Goal: Navigation & Orientation: Understand site structure

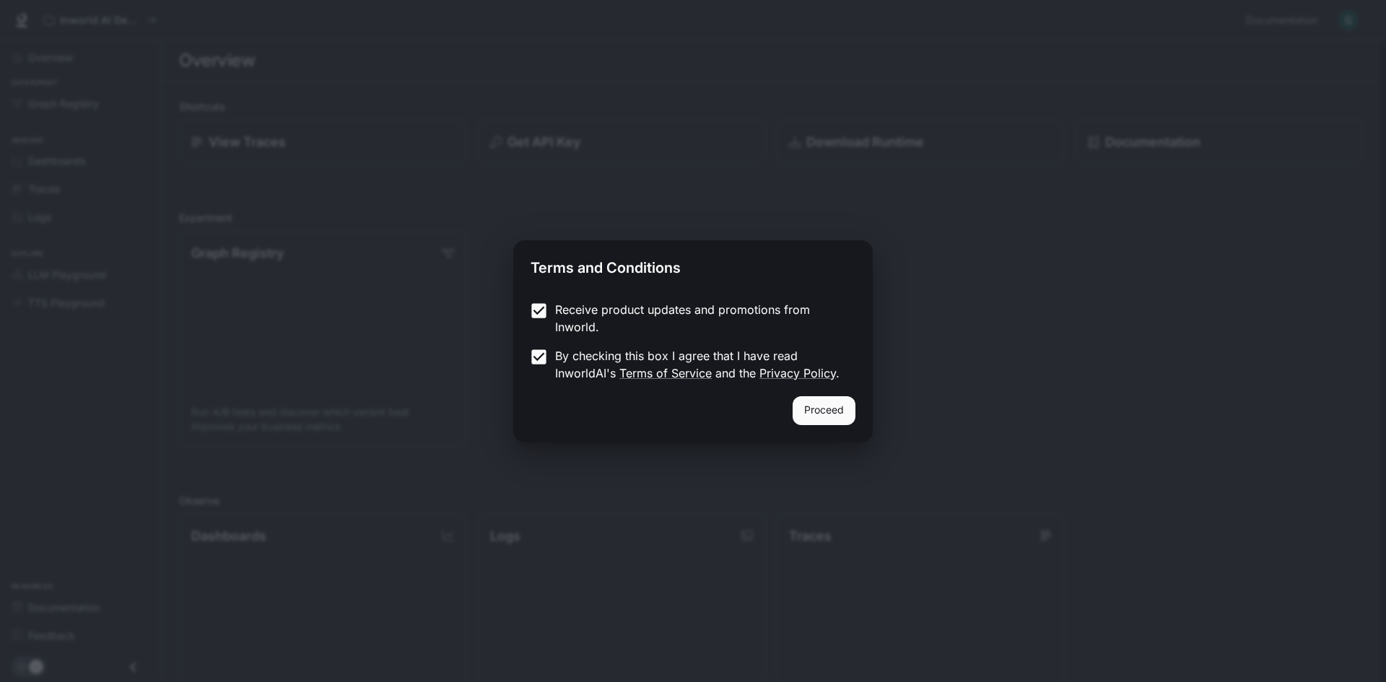
click at [831, 407] on button "Proceed" at bounding box center [823, 410] width 63 height 29
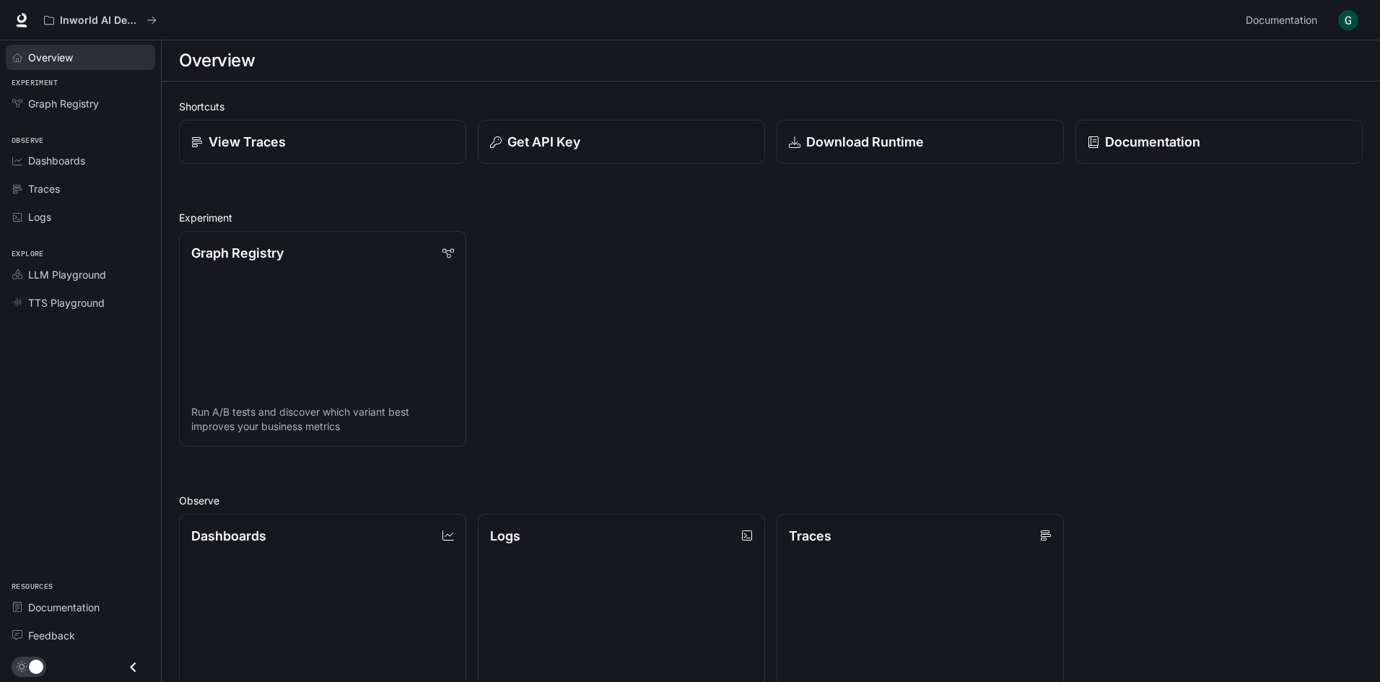
click at [56, 60] on span "Overview" at bounding box center [50, 57] width 45 height 15
click at [80, 103] on span "Graph Registry" at bounding box center [63, 103] width 71 height 15
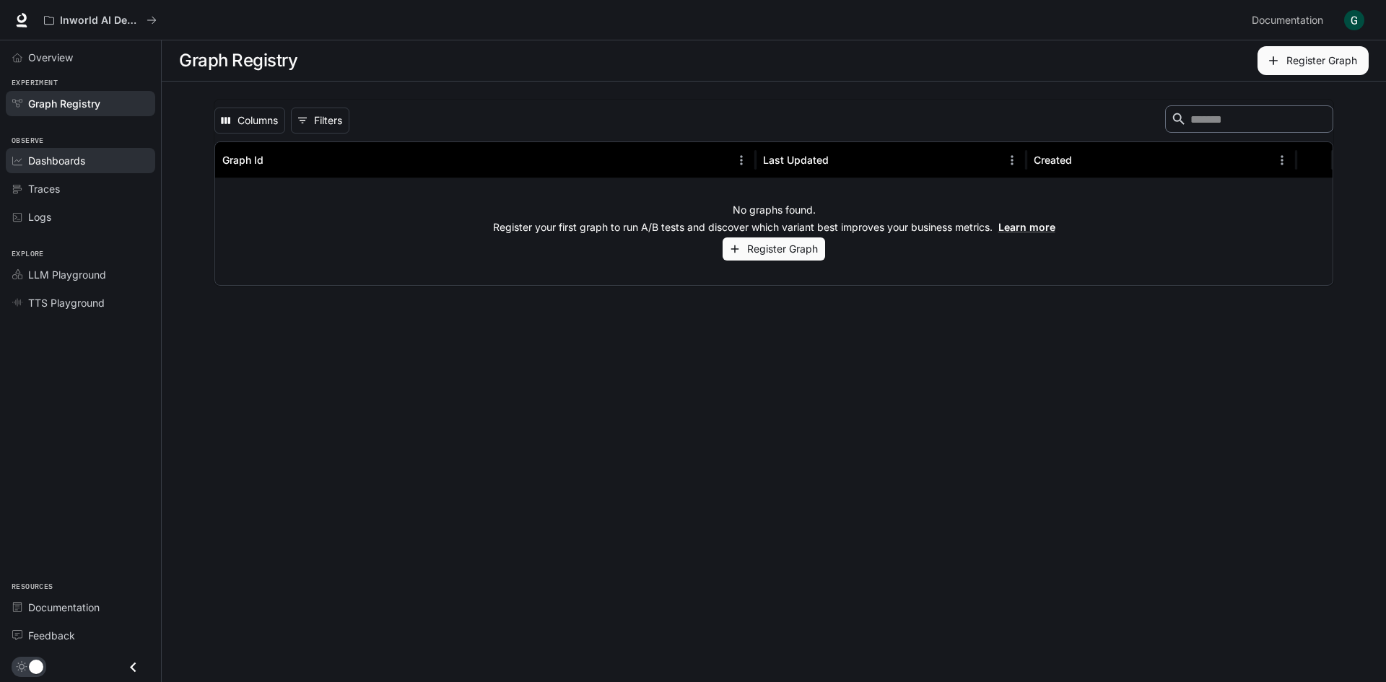
click at [61, 164] on span "Dashboards" at bounding box center [56, 160] width 57 height 15
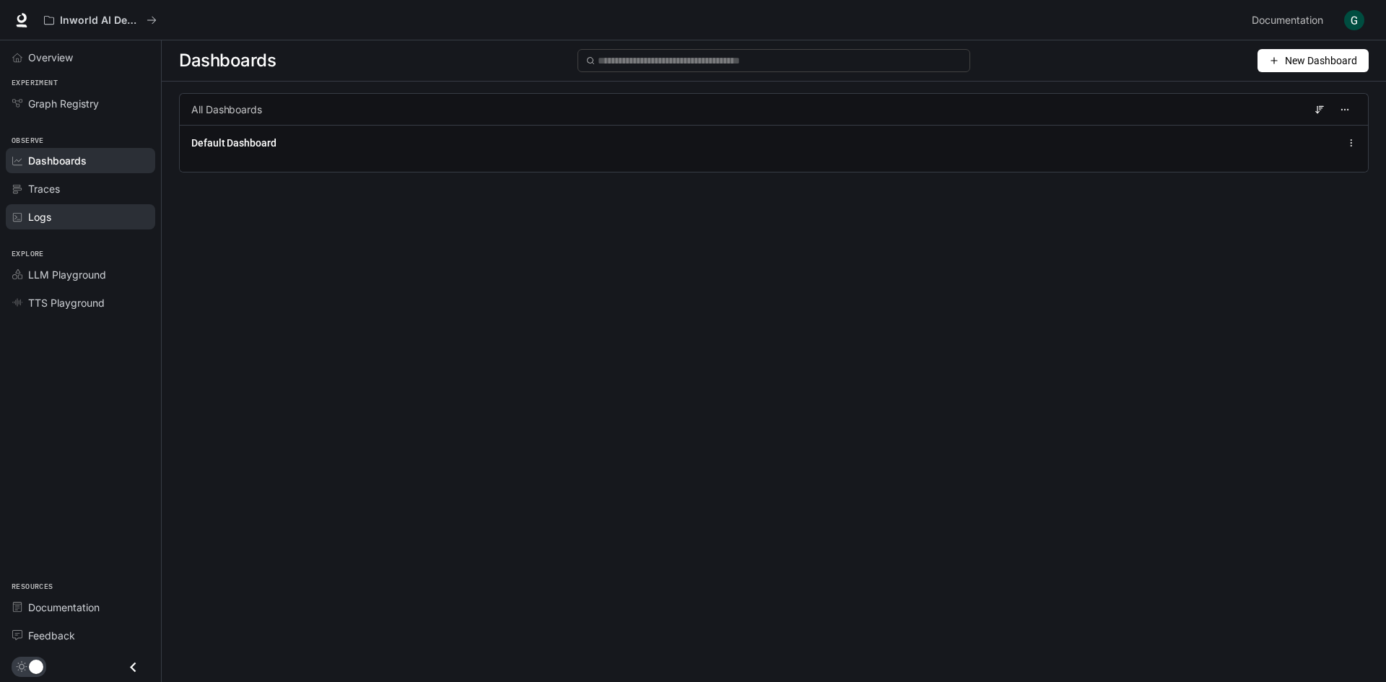
click at [40, 222] on span "Logs" at bounding box center [39, 216] width 23 height 15
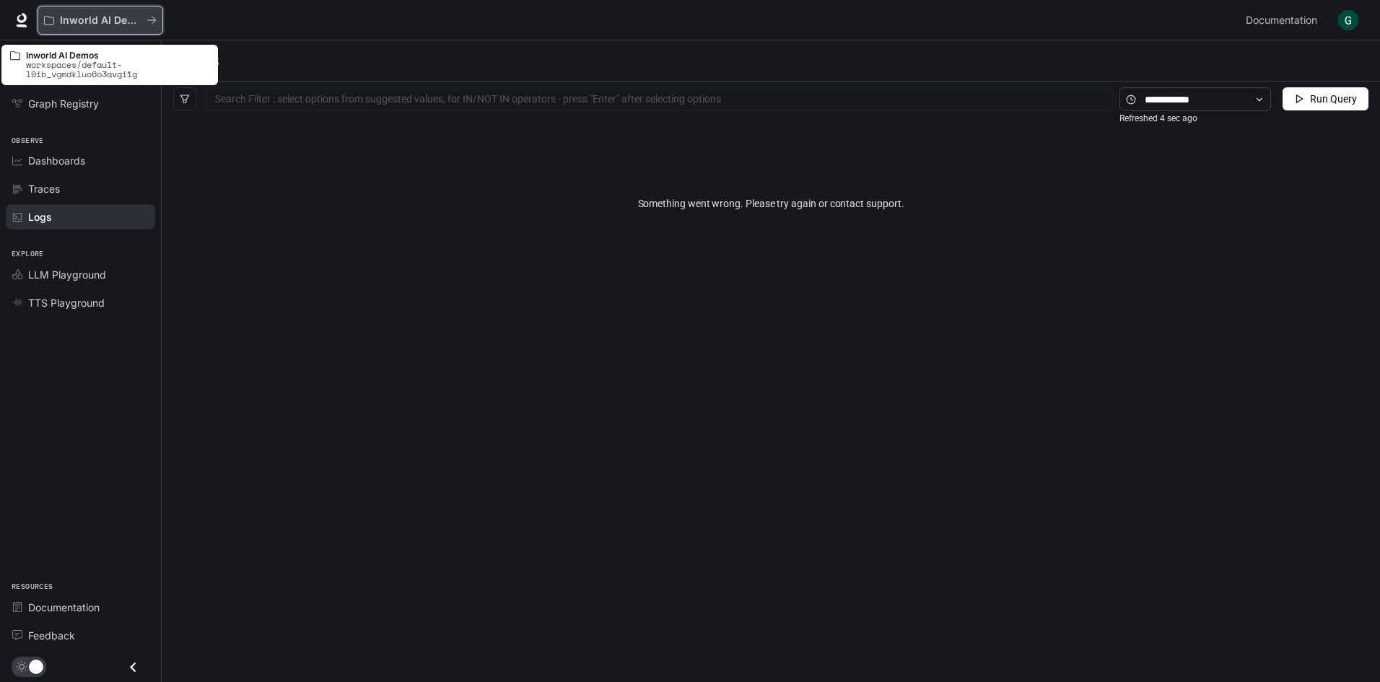
click at [90, 15] on p "Inworld AI Demos" at bounding box center [100, 20] width 81 height 12
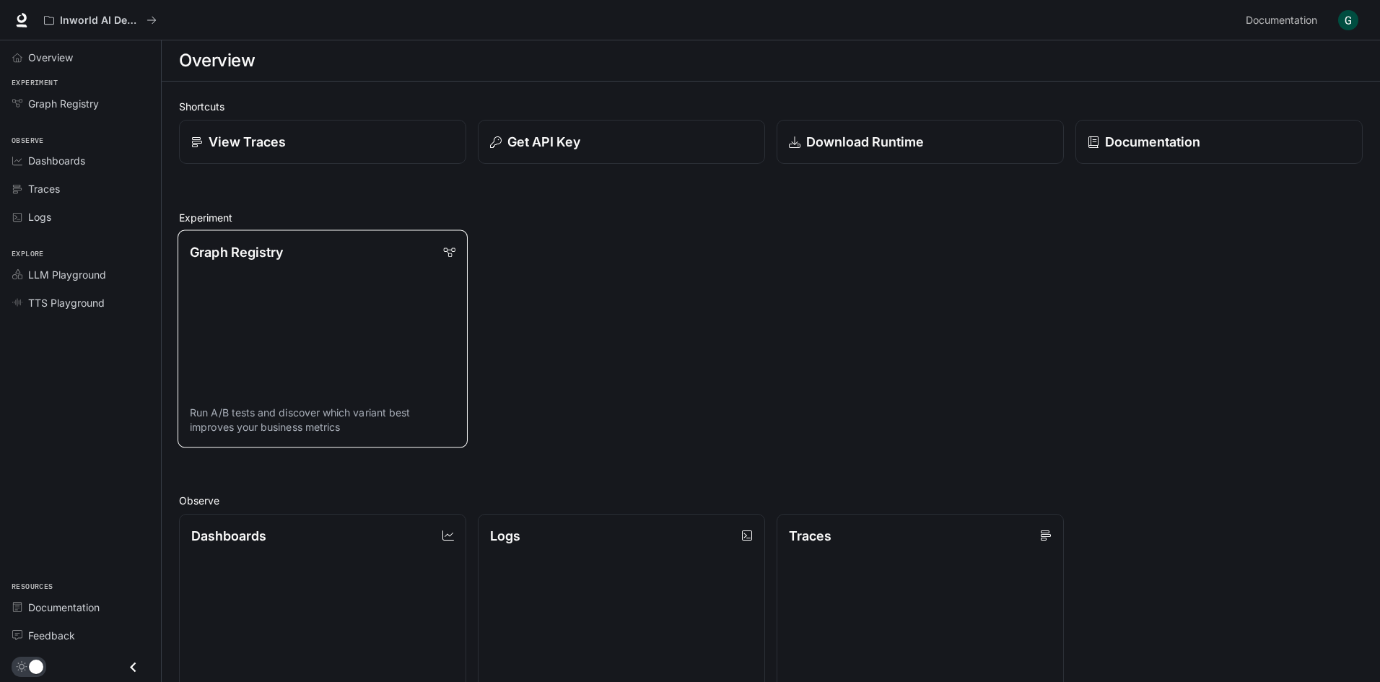
click at [328, 367] on link "Graph Registry Run A/B tests and discover which variant best improves your busi…" at bounding box center [323, 338] width 290 height 217
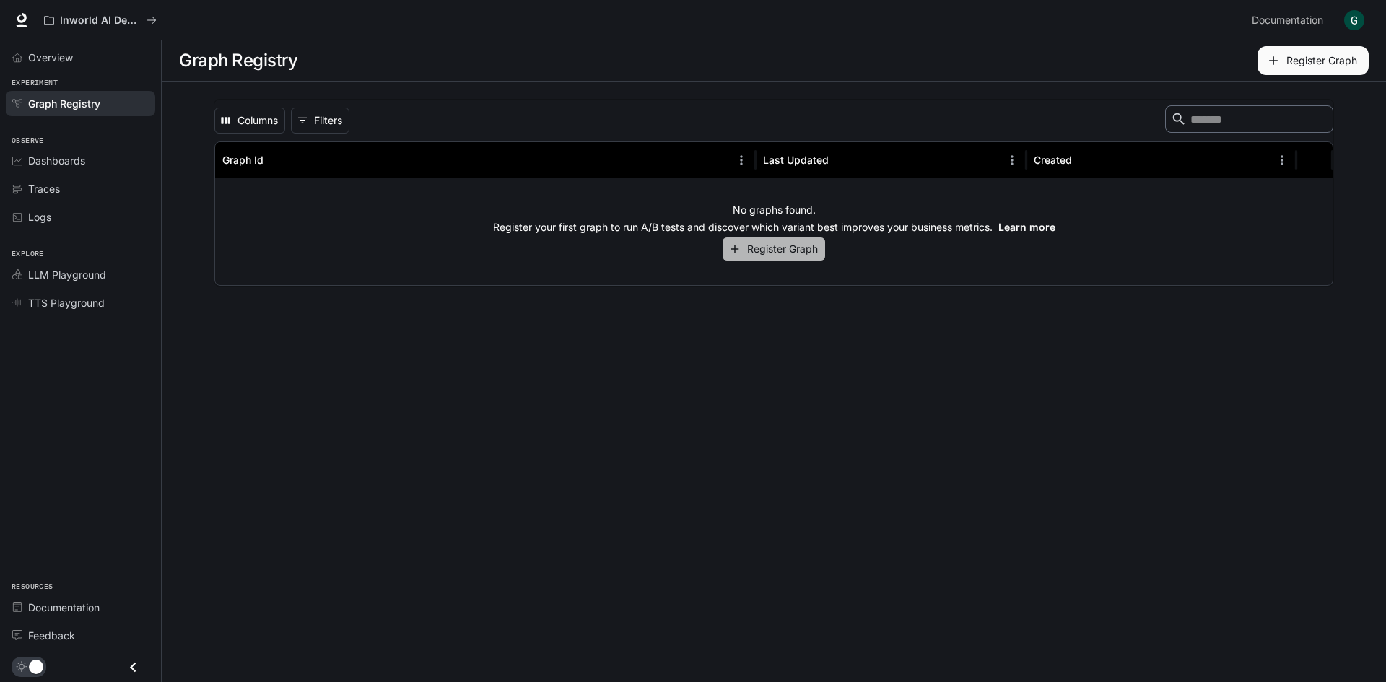
click at [734, 252] on icon "button" at bounding box center [734, 248] width 13 height 13
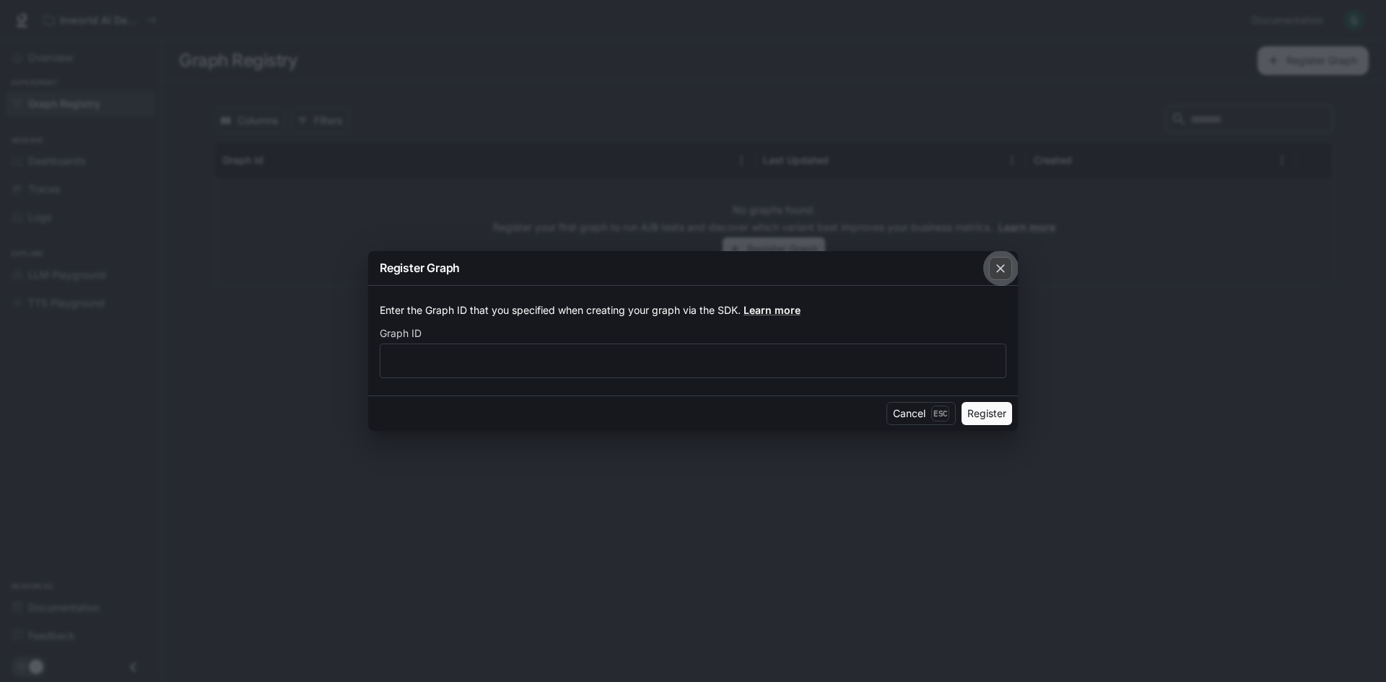
click at [995, 265] on icon "button" at bounding box center [1000, 268] width 14 height 14
